Goal: Task Accomplishment & Management: Manage account settings

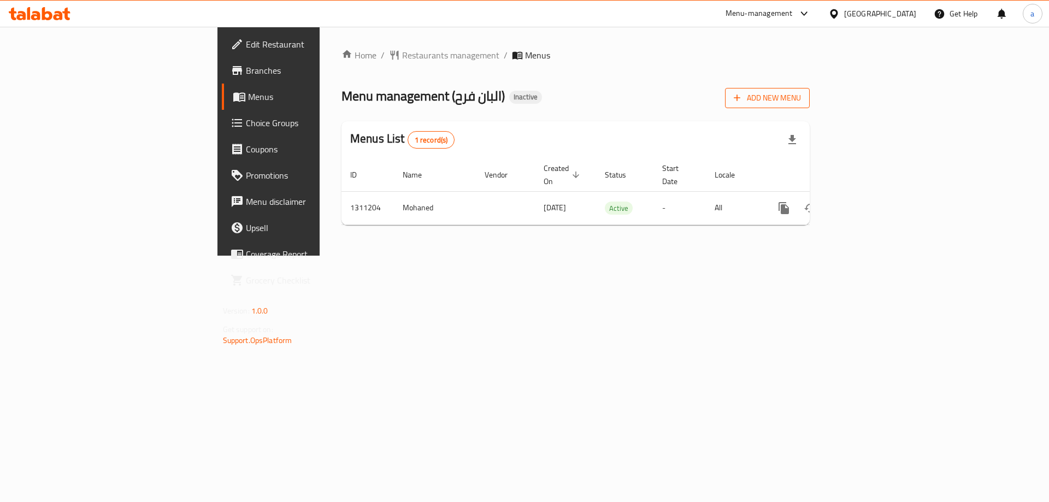
click at [742, 97] on icon "button" at bounding box center [737, 97] width 11 height 11
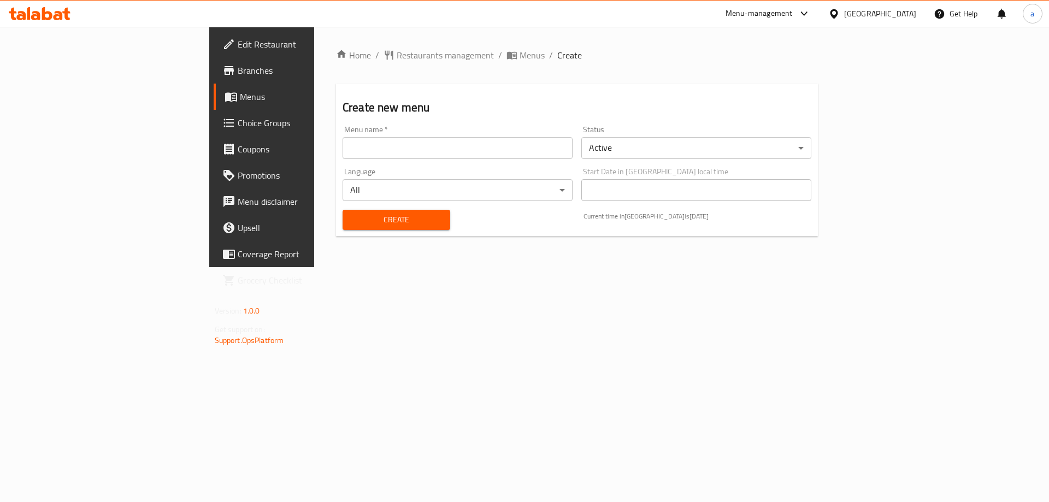
click at [345, 148] on input "text" at bounding box center [458, 148] width 230 height 22
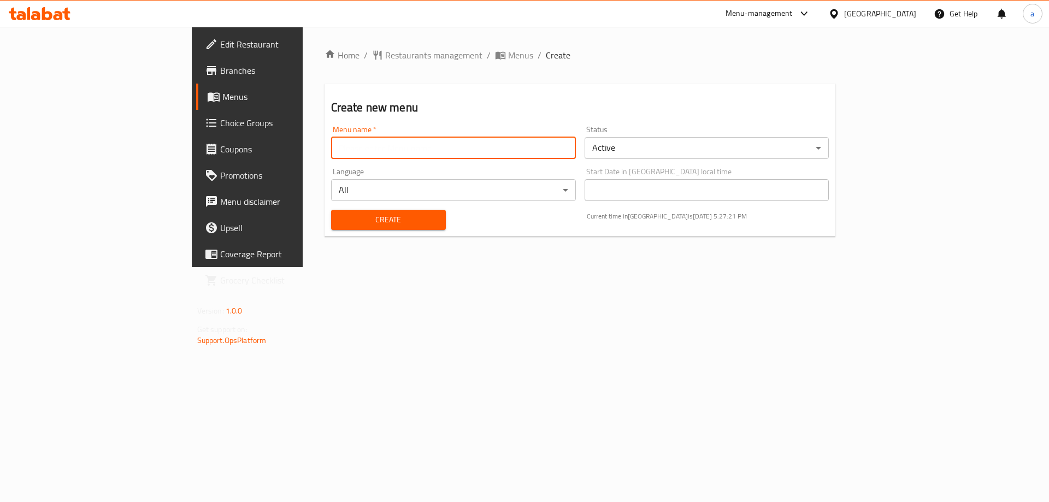
type input "m"
type input "a"
type input "A"
click at [331, 148] on input "Ahmed Arafa 11/8/2025" at bounding box center [453, 148] width 245 height 22
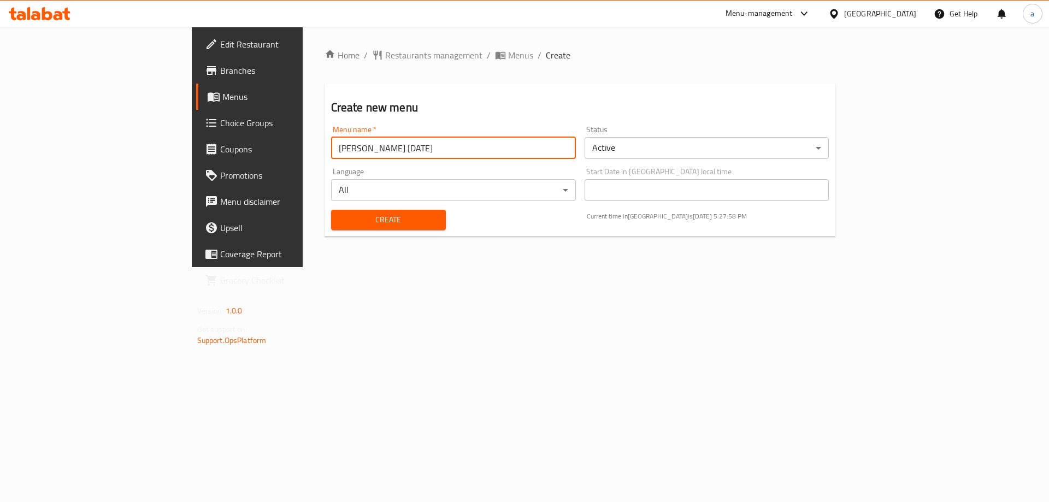
type input "Ahmed Arafa 11/9/2025"
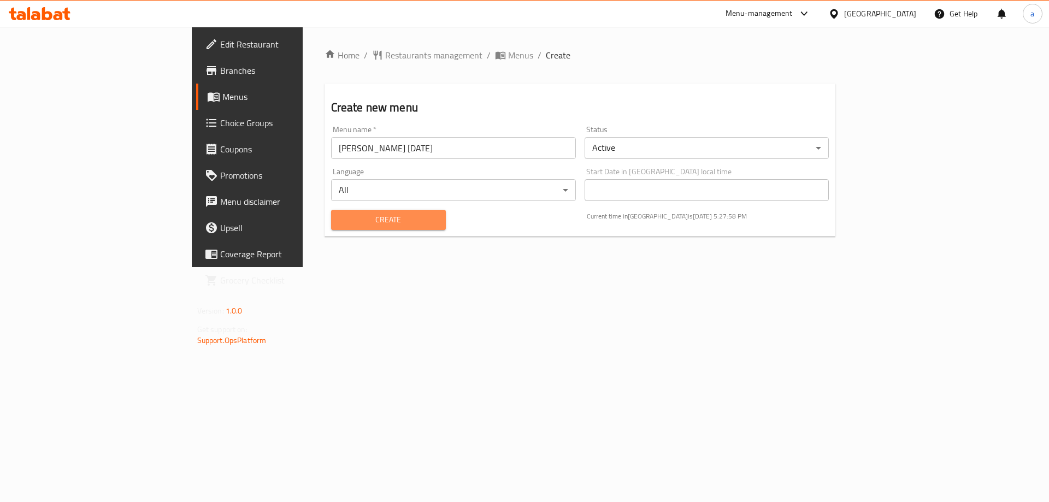
click at [340, 221] on span "Create" at bounding box center [388, 220] width 97 height 14
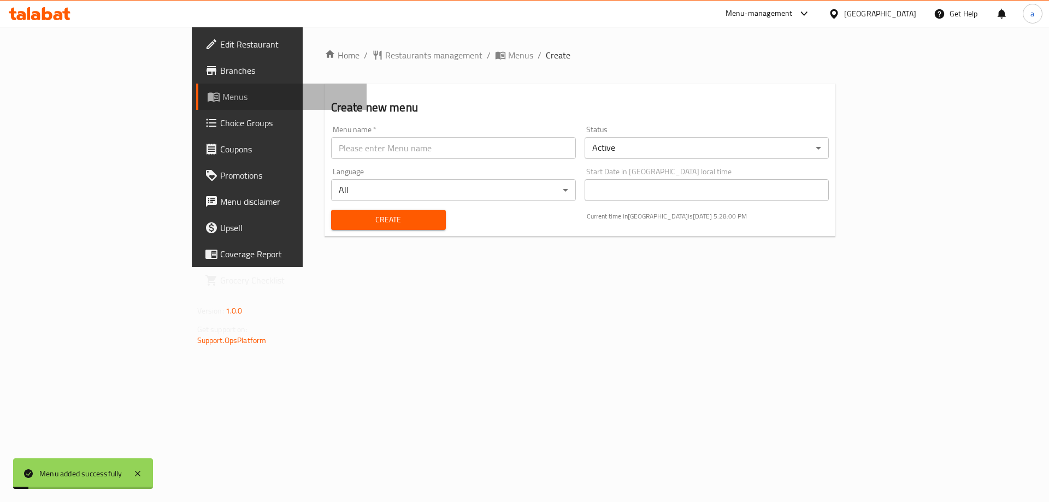
click at [196, 89] on link "Menus" at bounding box center [281, 97] width 171 height 26
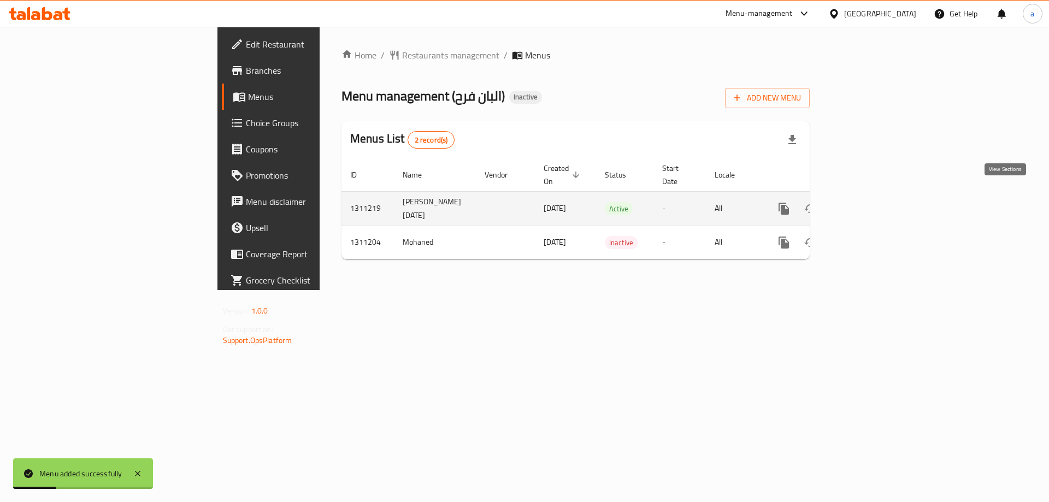
click at [869, 202] on icon "enhanced table" at bounding box center [862, 208] width 13 height 13
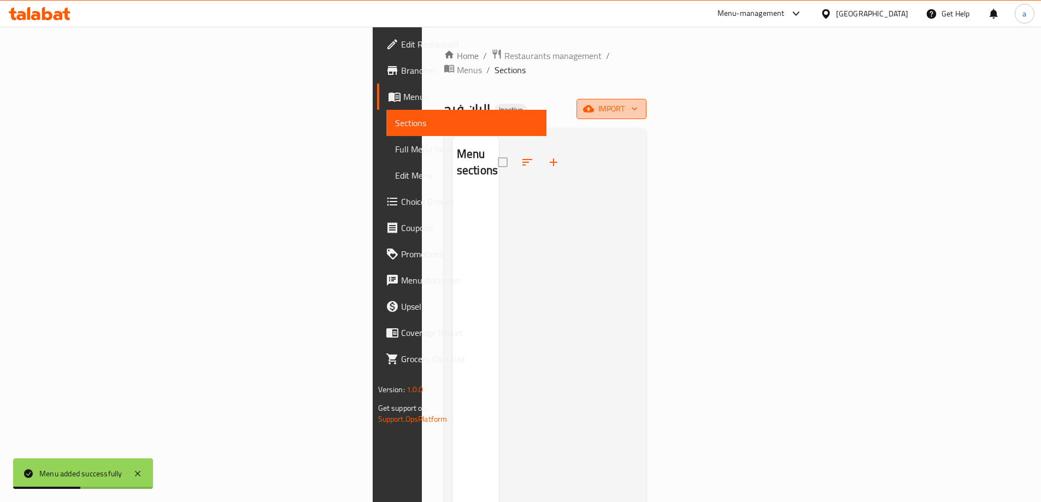
click at [638, 102] on span "import" at bounding box center [611, 109] width 52 height 14
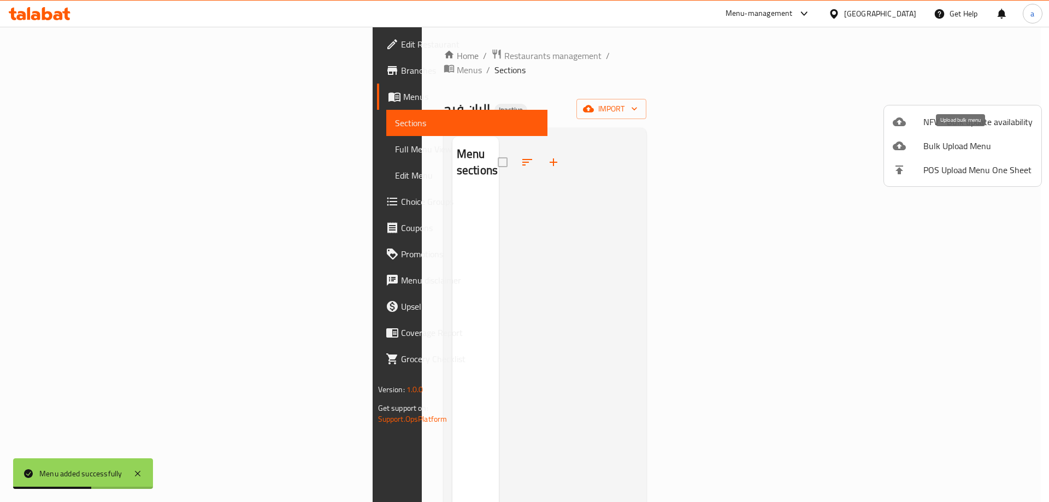
click at [963, 142] on span "Bulk Upload Menu" at bounding box center [977, 145] width 109 height 13
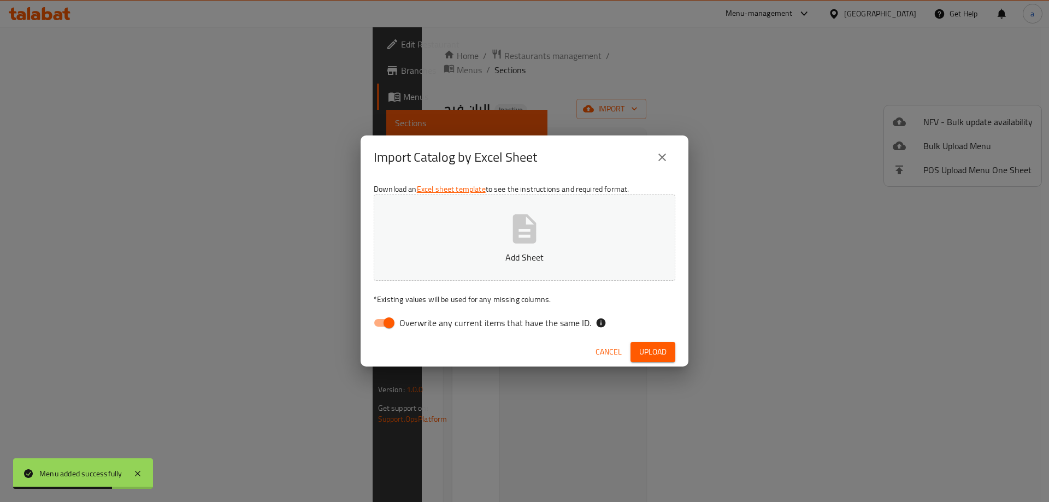
click at [386, 327] on input "Overwrite any current items that have the same ID." at bounding box center [389, 323] width 62 height 21
checkbox input "false"
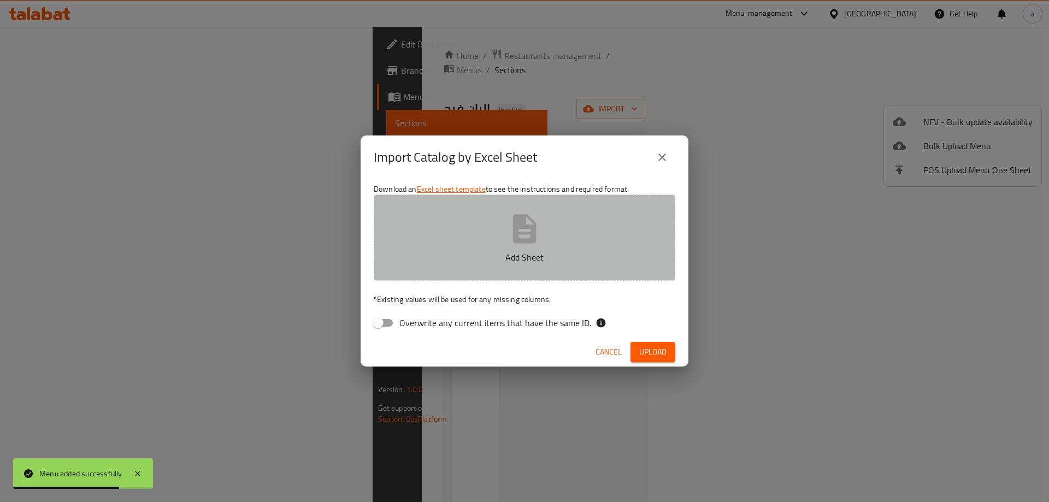
click at [446, 246] on button "Add Sheet" at bounding box center [525, 238] width 302 height 86
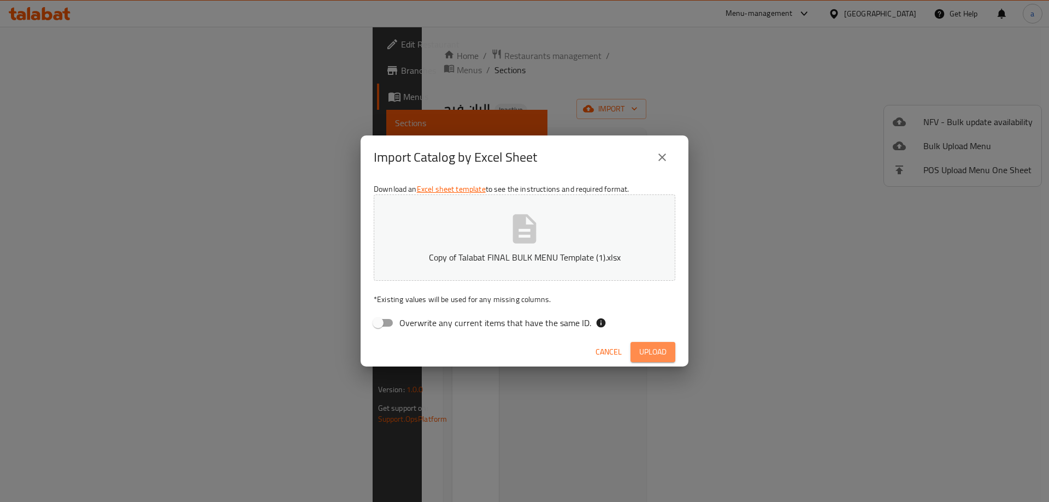
click at [653, 357] on span "Upload" at bounding box center [652, 352] width 27 height 14
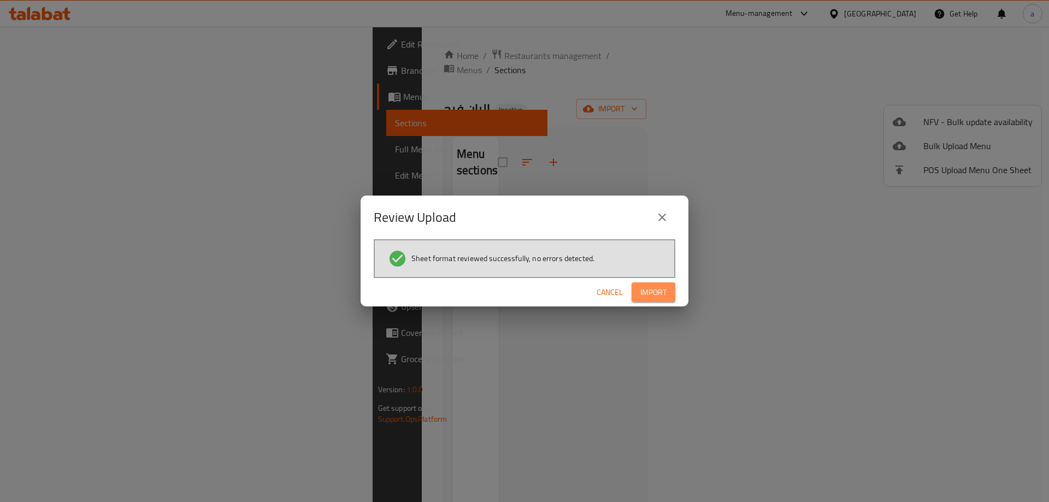
click at [655, 288] on span "Import" at bounding box center [653, 293] width 26 height 14
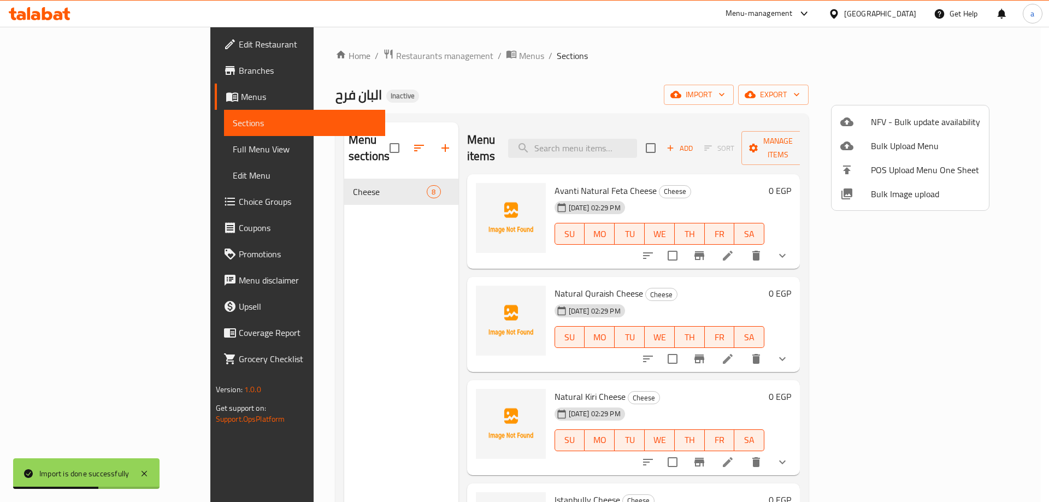
click at [71, 149] on div at bounding box center [524, 251] width 1049 height 502
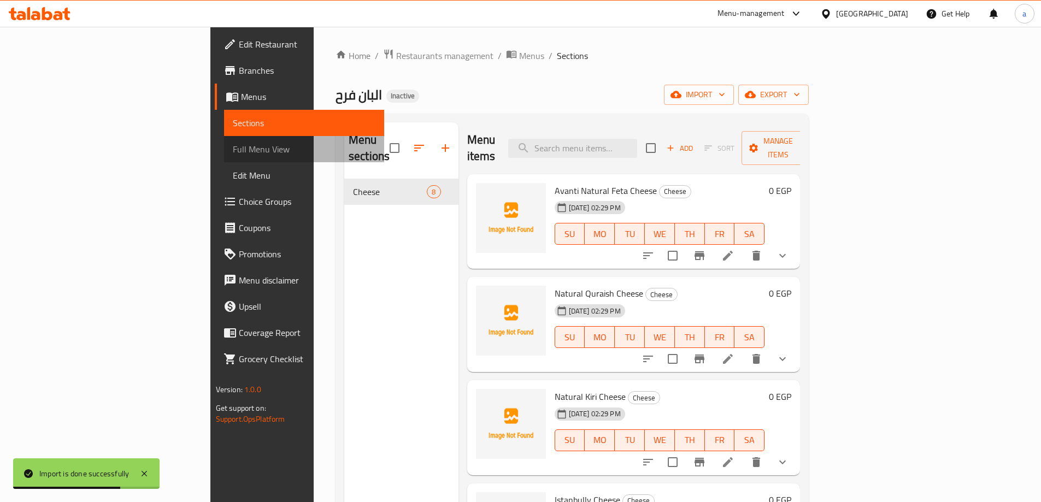
click at [233, 154] on span "Full Menu View" at bounding box center [304, 149] width 143 height 13
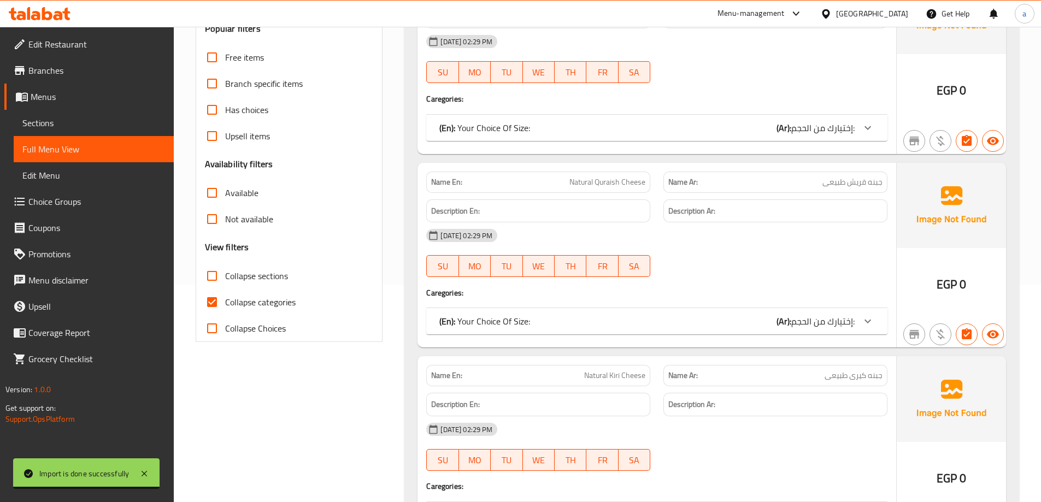
scroll to position [219, 0]
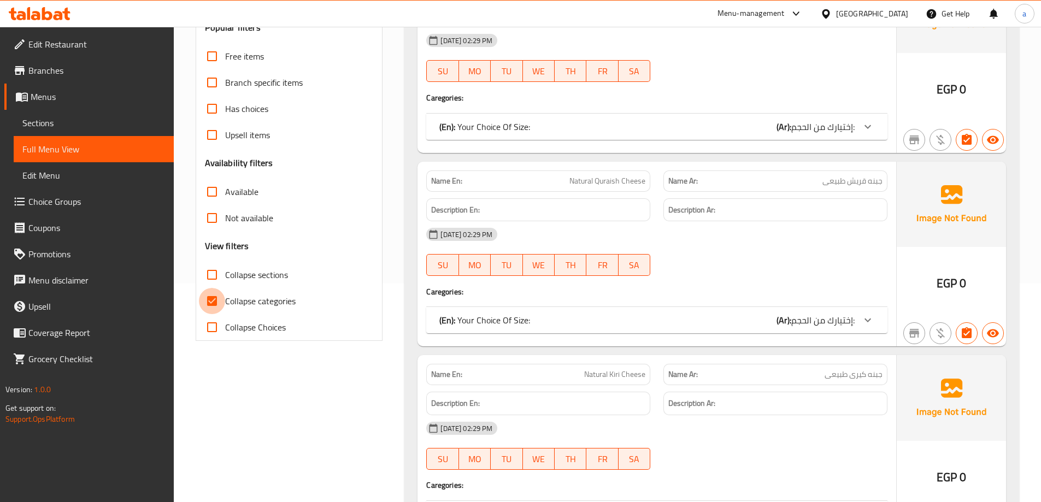
click at [213, 301] on input "Collapse categories" at bounding box center [212, 301] width 26 height 26
checkbox input "false"
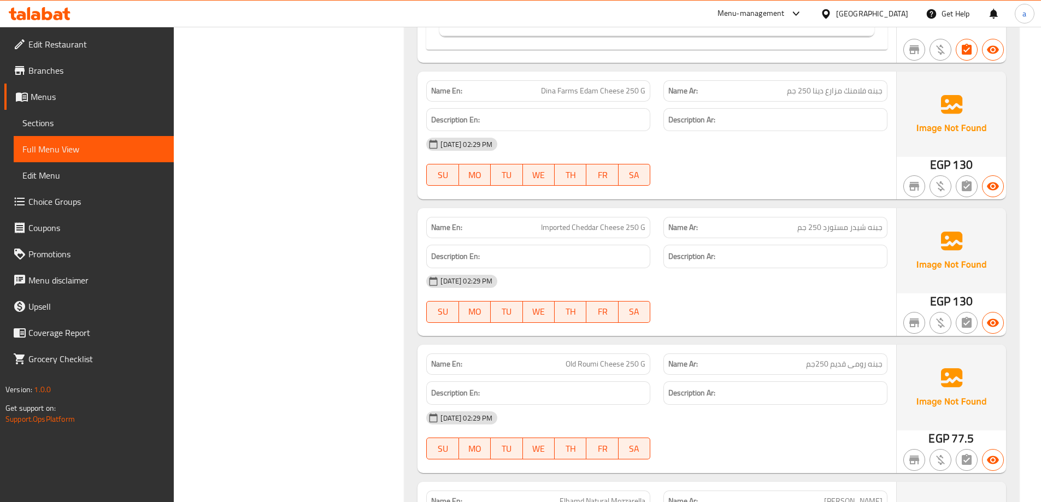
scroll to position [1284, 0]
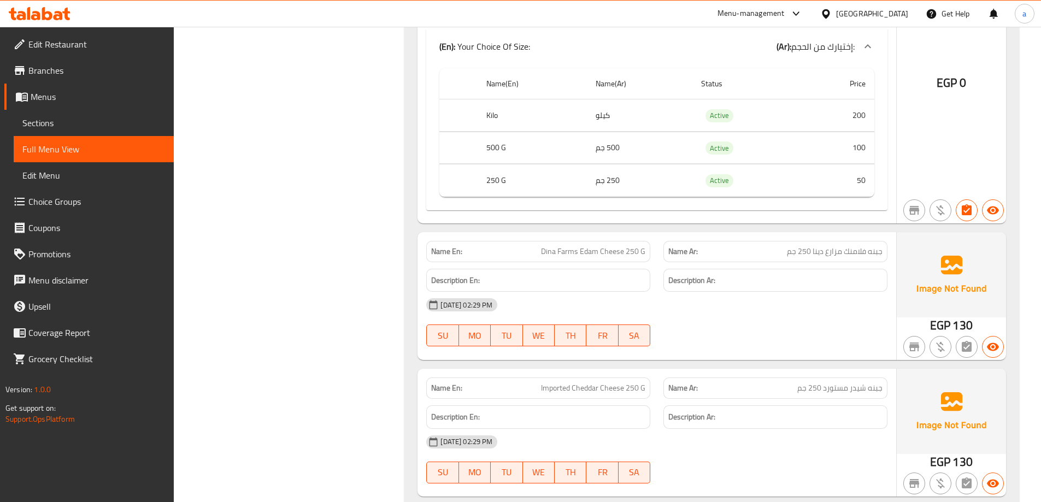
click at [63, 169] on span "Edit Menu" at bounding box center [93, 175] width 143 height 13
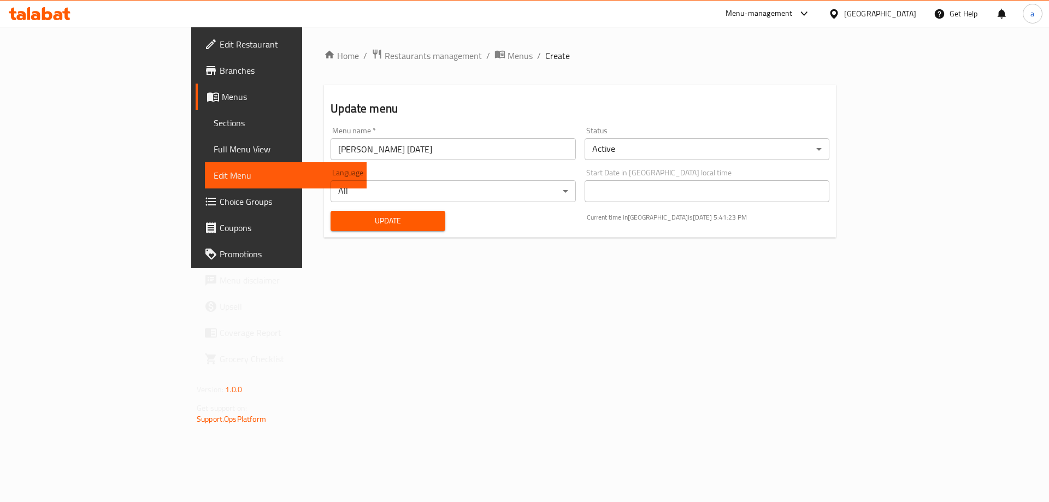
click at [214, 144] on span "Full Menu View" at bounding box center [286, 149] width 144 height 13
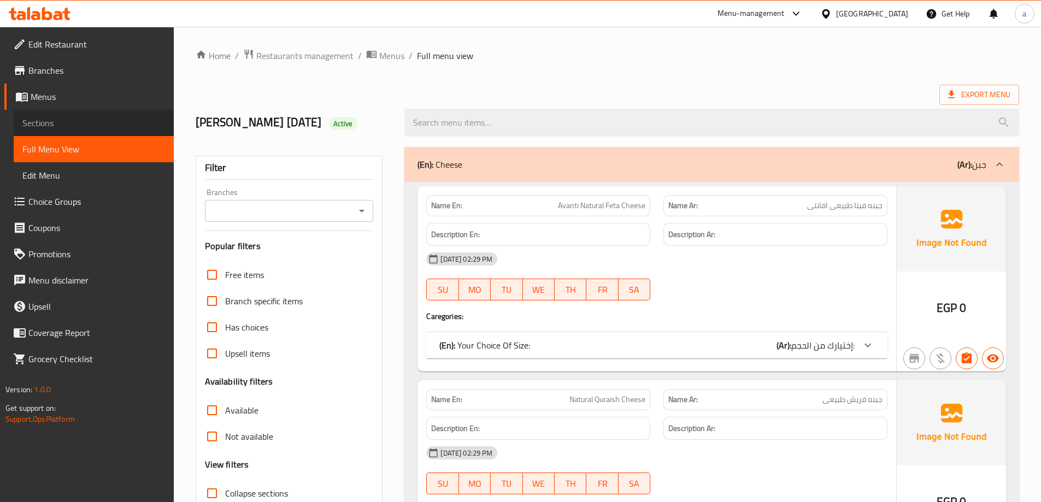
click at [46, 122] on span "Sections" at bounding box center [93, 122] width 143 height 13
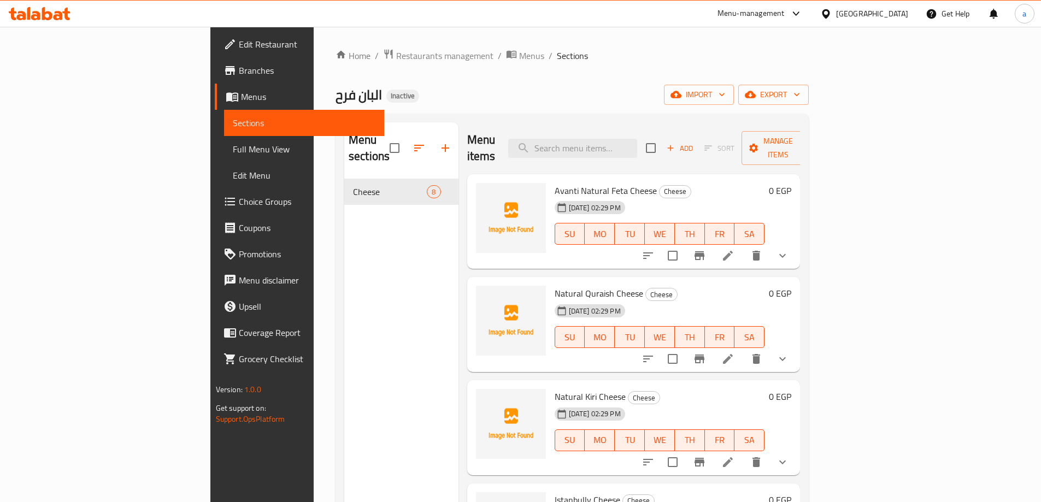
click at [233, 144] on span "Full Menu View" at bounding box center [304, 149] width 143 height 13
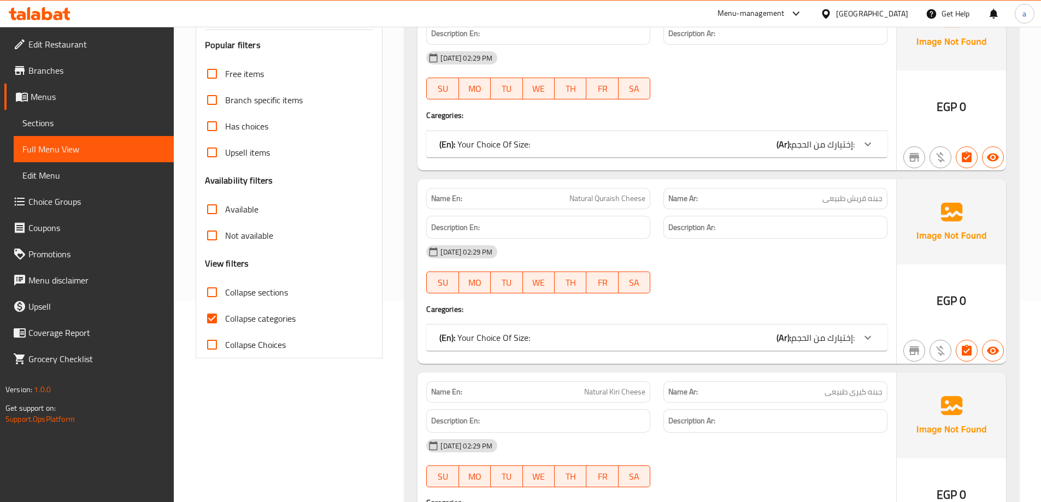
scroll to position [382, 0]
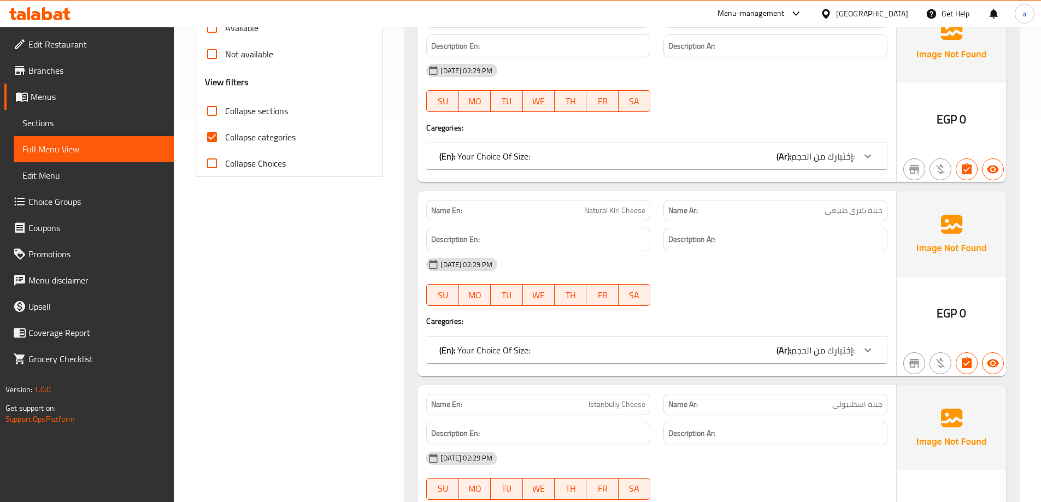
click at [215, 138] on input "Collapse categories" at bounding box center [212, 137] width 26 height 26
checkbox input "false"
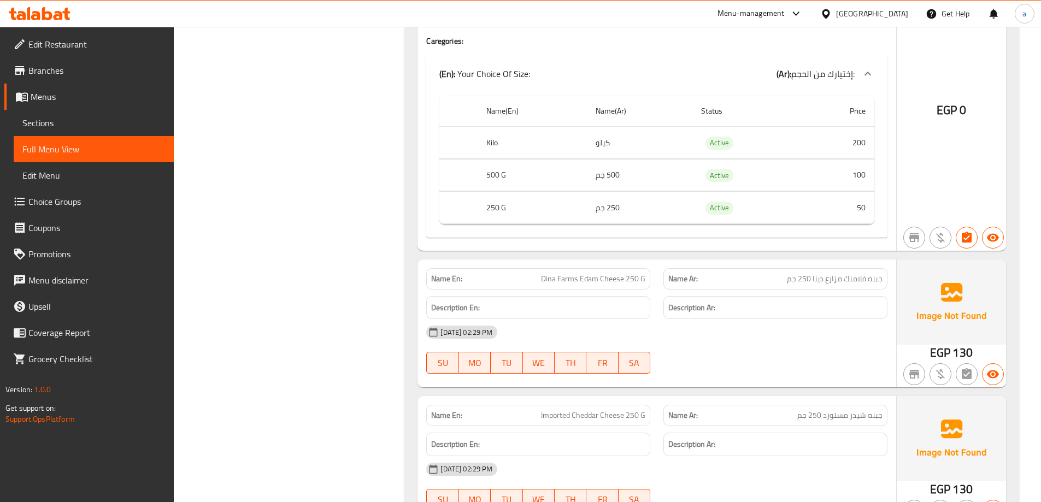
scroll to position [1475, 0]
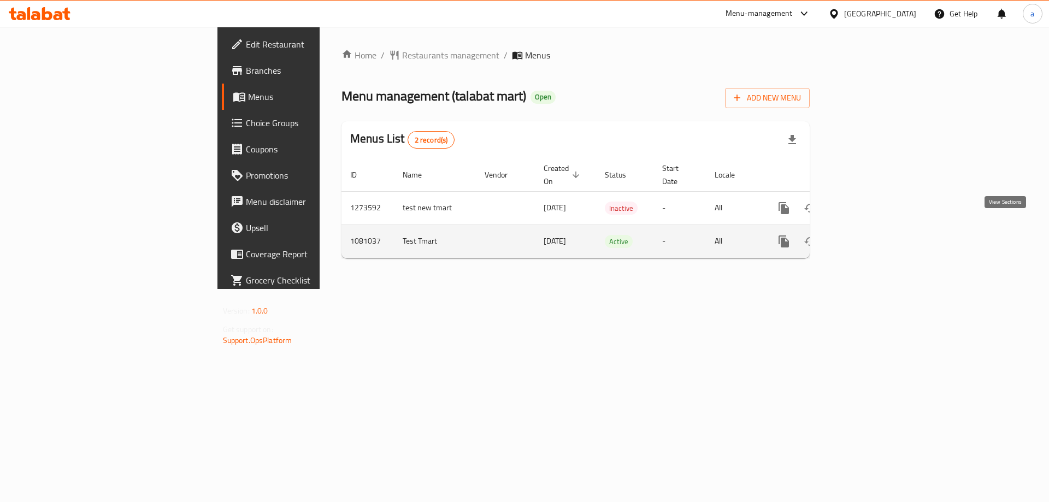
click at [868, 237] on icon "enhanced table" at bounding box center [863, 242] width 10 height 10
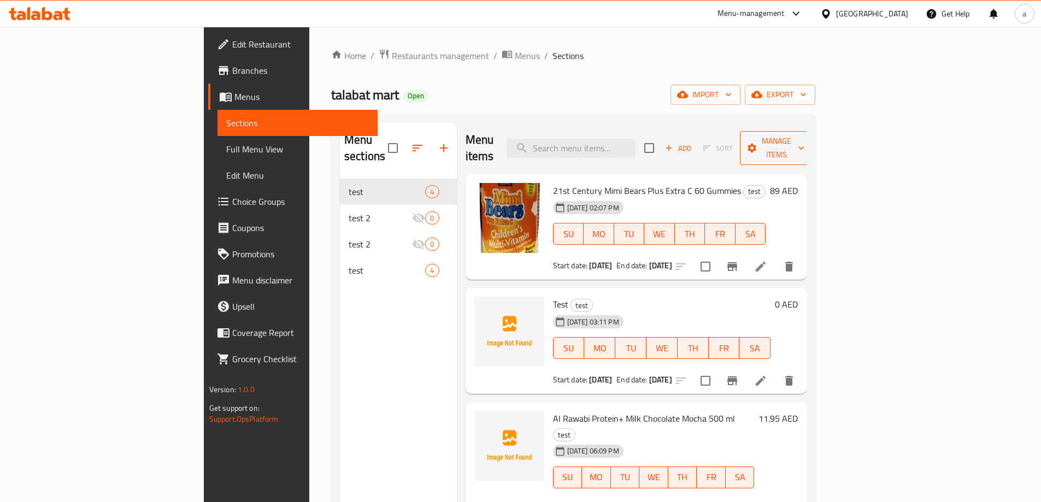
click at [804, 138] on span "Manage items" at bounding box center [776, 147] width 56 height 27
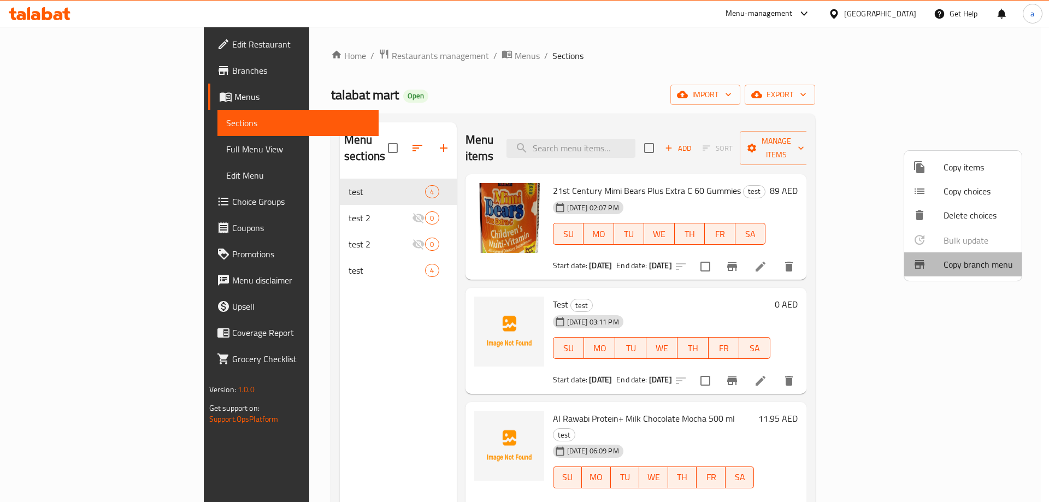
click at [987, 266] on span "Copy branch menu" at bounding box center [978, 264] width 69 height 13
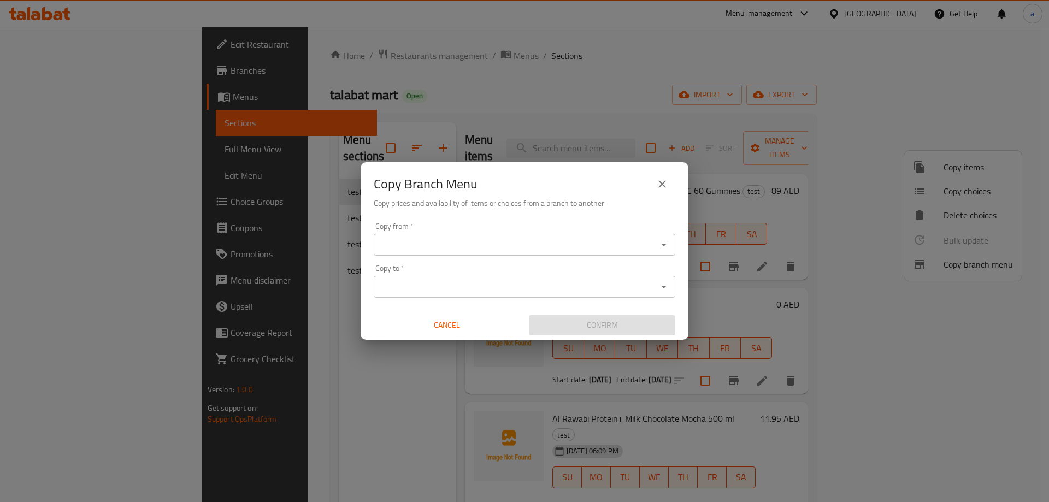
click at [568, 245] on input "Copy from   *" at bounding box center [515, 244] width 277 height 15
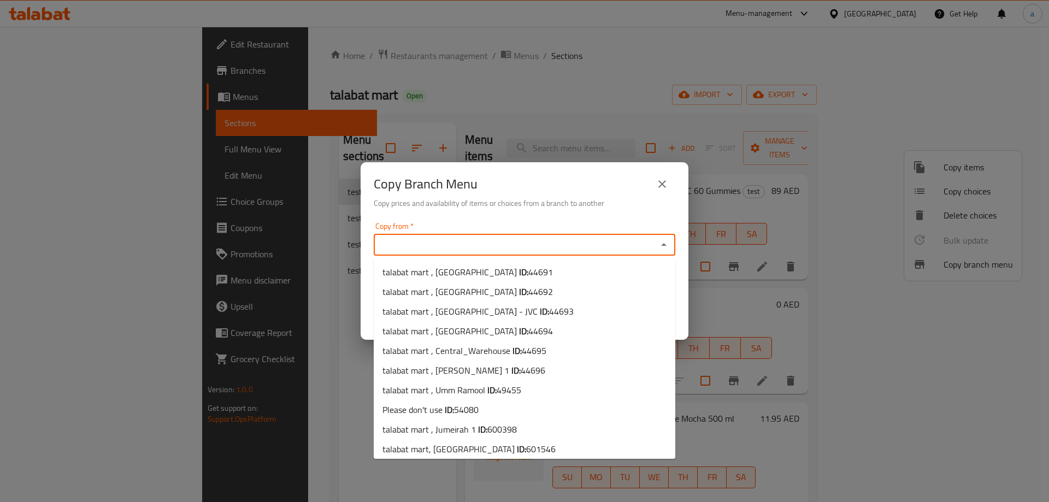
paste input "772430"
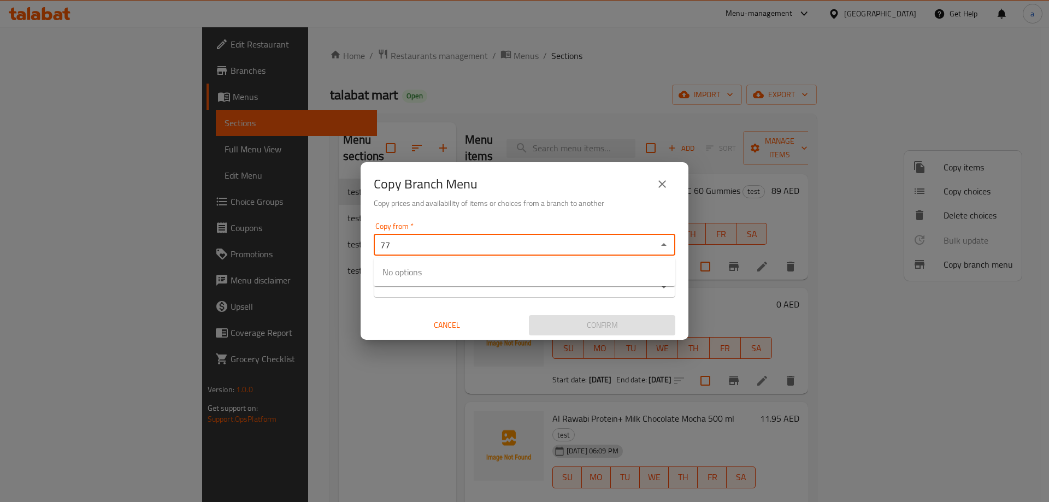
type input "7"
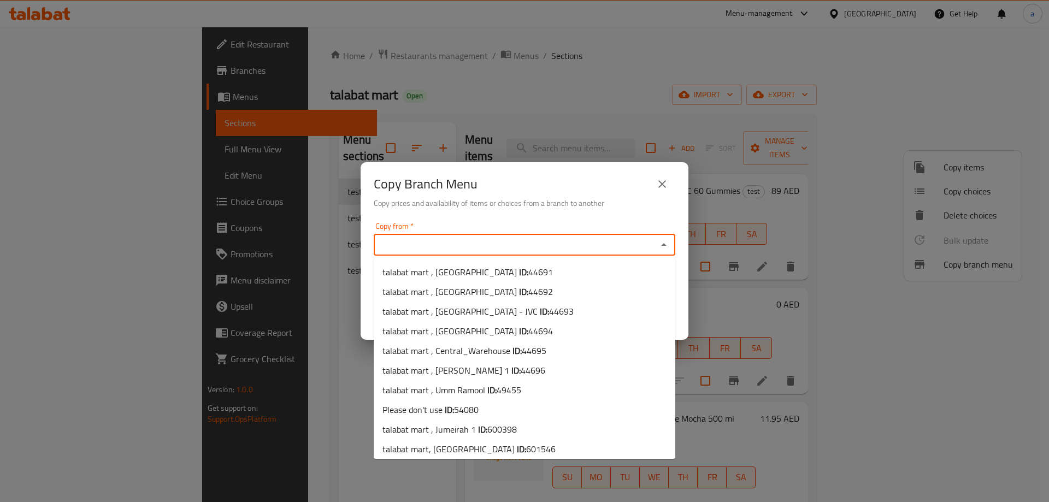
paste input "772430"
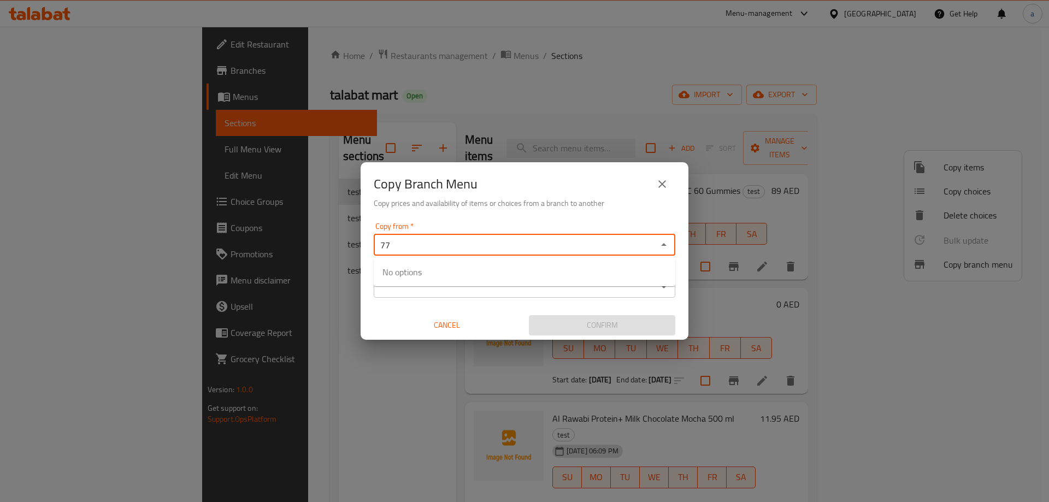
type input "7"
click at [419, 246] on input "Copy from   *" at bounding box center [515, 244] width 277 height 15
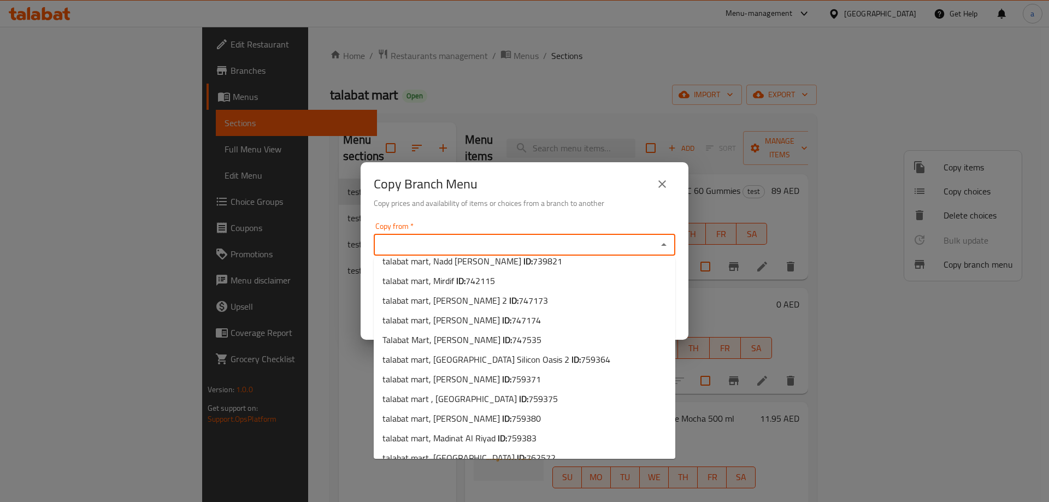
scroll to position [1007, 0]
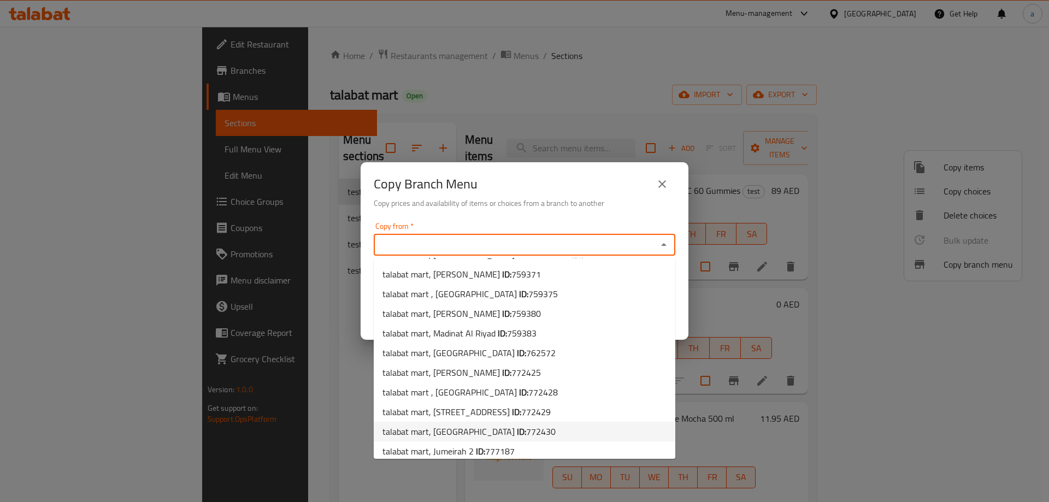
click at [526, 423] on span "772430" at bounding box center [541, 431] width 30 height 16
type input "talabat mart, Khor Fakkan"
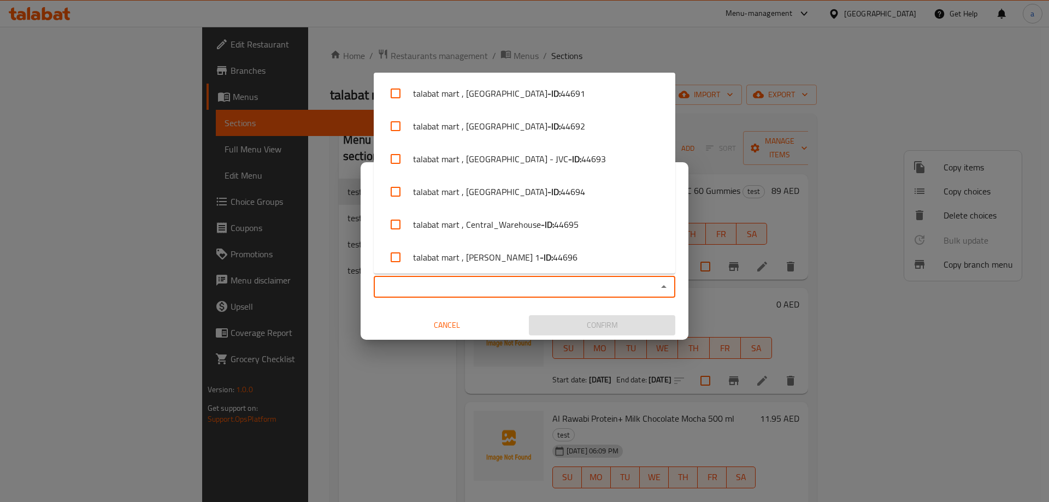
click at [490, 288] on input "Copy to   *" at bounding box center [515, 286] width 277 height 15
click at [434, 288] on input "Copy to   *" at bounding box center [515, 286] width 277 height 15
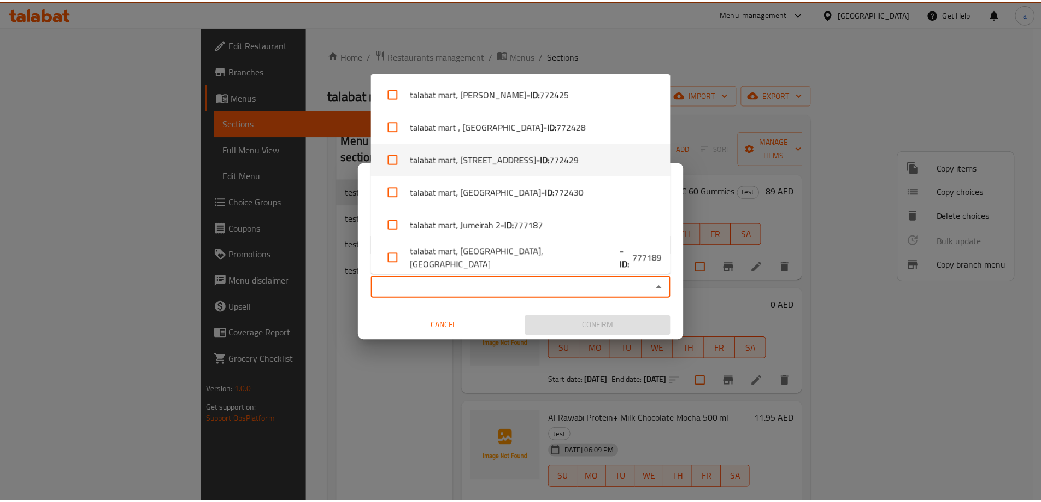
scroll to position [1807, 0]
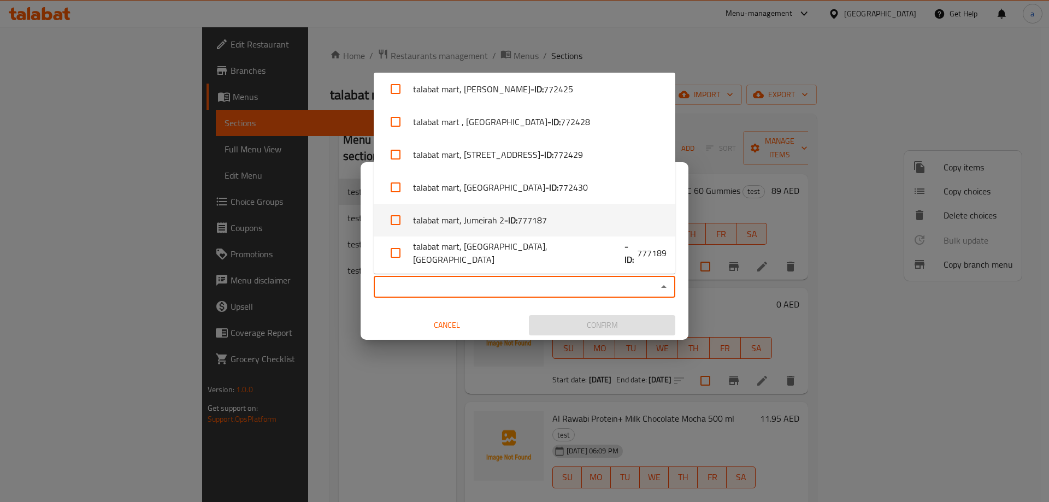
click at [546, 227] on span "777187" at bounding box center [532, 220] width 30 height 13
checkbox input "true"
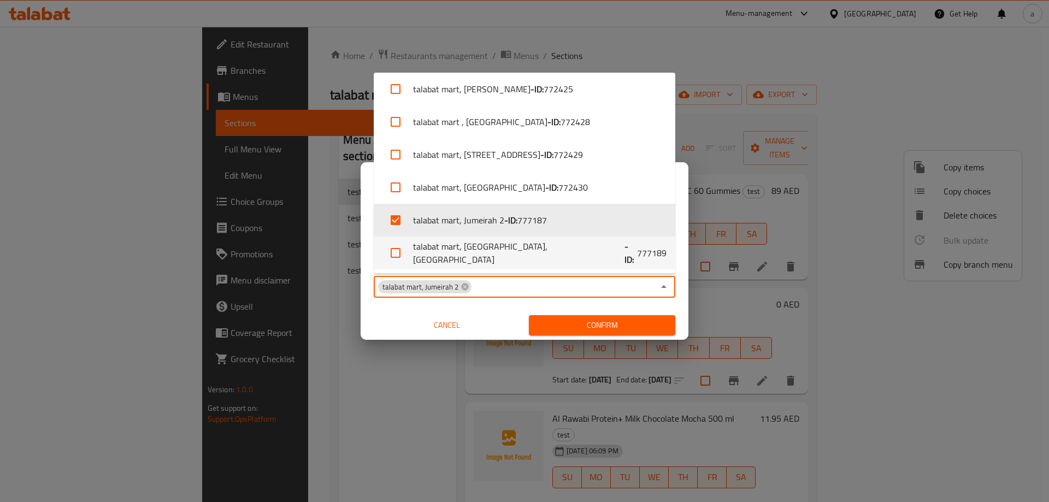
click at [499, 288] on input "Copy to   *" at bounding box center [563, 286] width 181 height 15
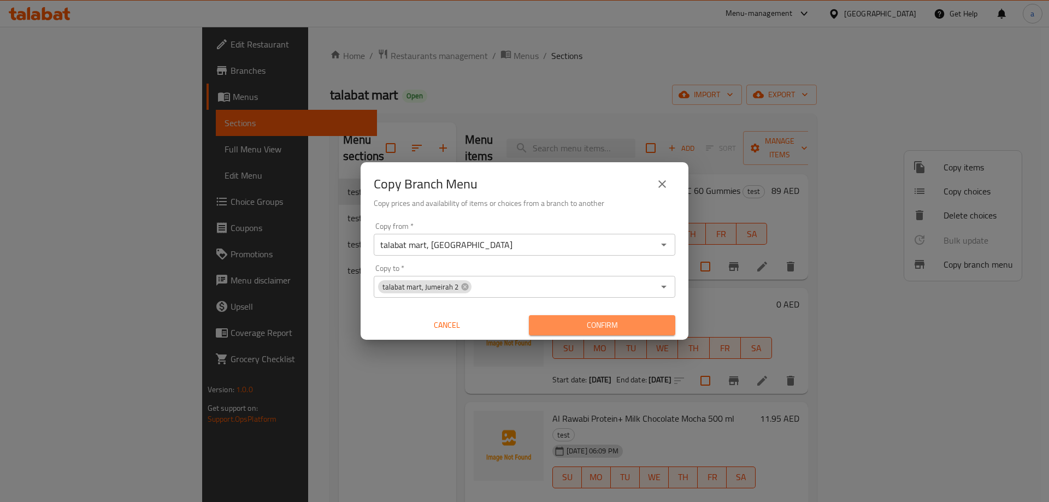
click at [588, 329] on span "Confirm" at bounding box center [602, 326] width 129 height 14
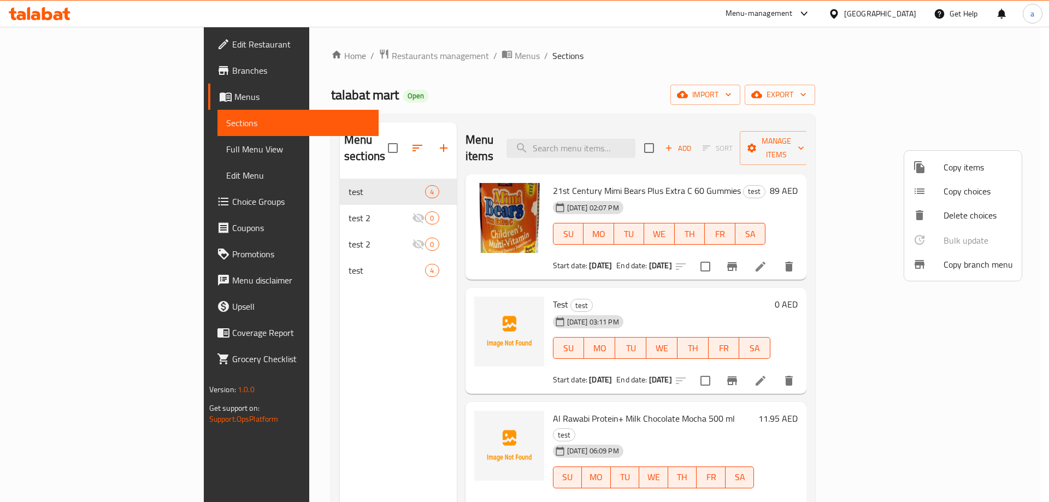
click at [70, 46] on div at bounding box center [524, 251] width 1049 height 502
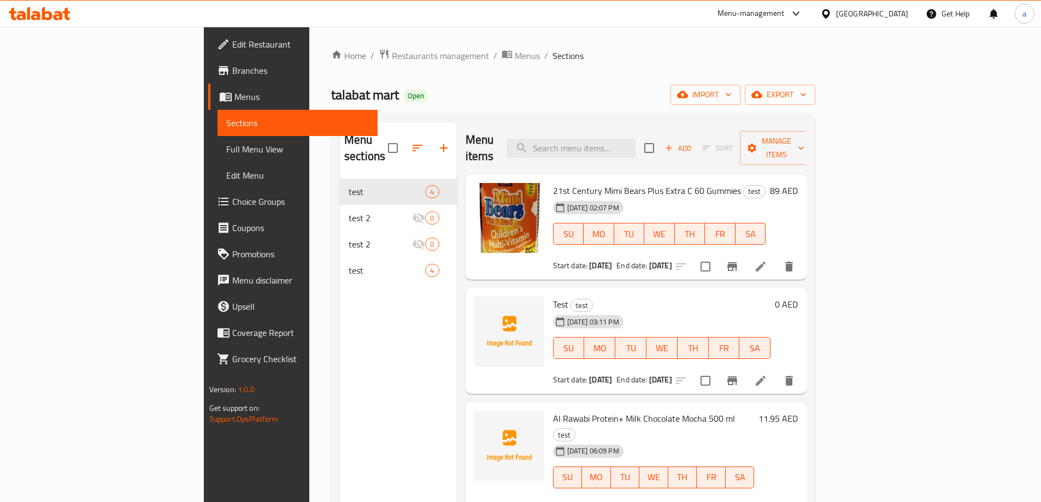
click at [232, 49] on span "Edit Restaurant" at bounding box center [300, 44] width 137 height 13
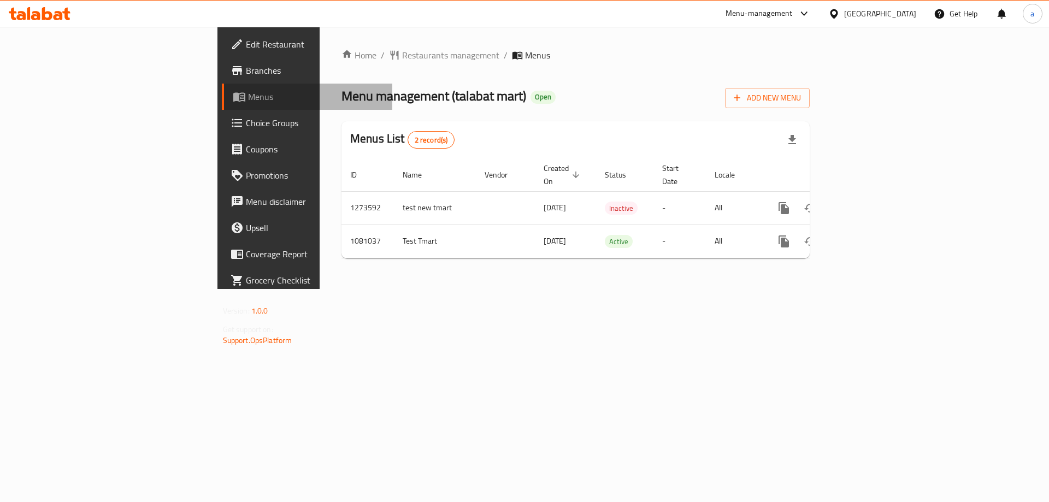
click at [248, 99] on span "Menus" at bounding box center [316, 96] width 136 height 13
click at [246, 68] on span "Branches" at bounding box center [315, 70] width 138 height 13
click at [246, 67] on span "Branches" at bounding box center [315, 70] width 138 height 13
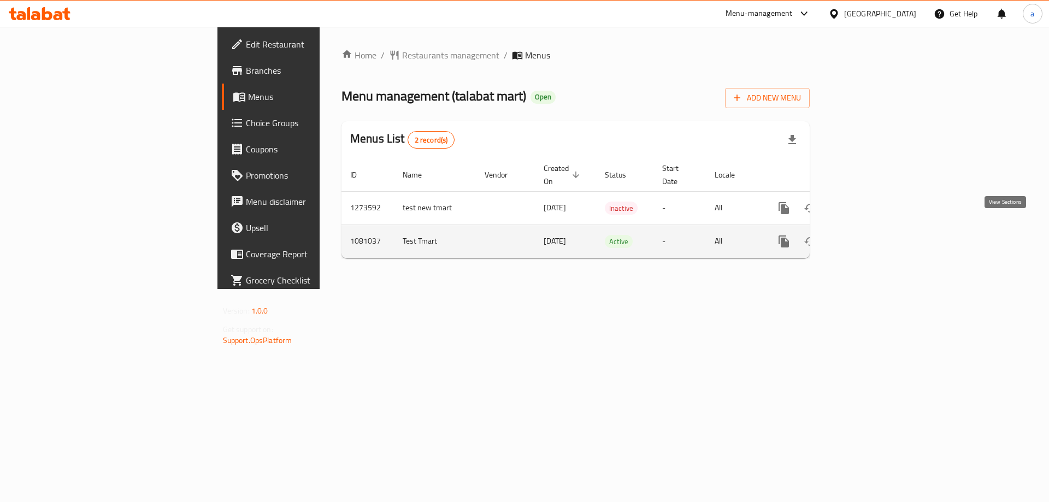
click at [869, 235] on icon "enhanced table" at bounding box center [862, 241] width 13 height 13
